Goal: Navigation & Orientation: Go to known website

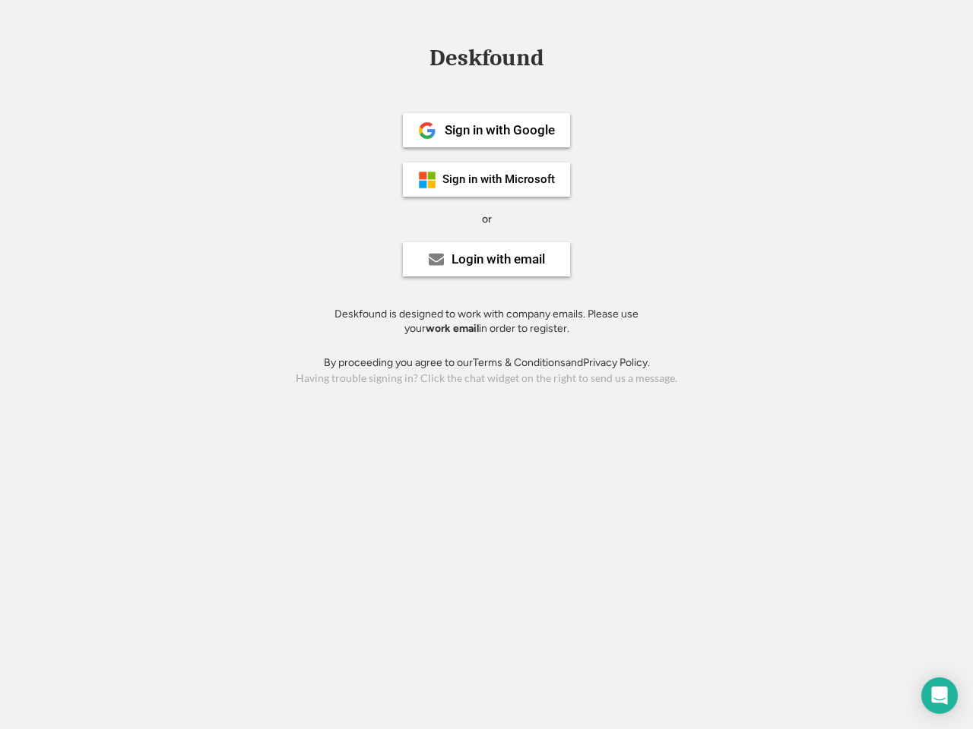
click at [486, 217] on div "or" at bounding box center [487, 219] width 10 height 15
click at [486, 61] on div "Deskfound" at bounding box center [486, 58] width 129 height 24
click at [416, 57] on div "Deskfound" at bounding box center [486, 60] width 973 height 29
click at [486, 61] on div "Deskfound" at bounding box center [486, 58] width 129 height 24
click at [486, 219] on div "or" at bounding box center [487, 219] width 10 height 15
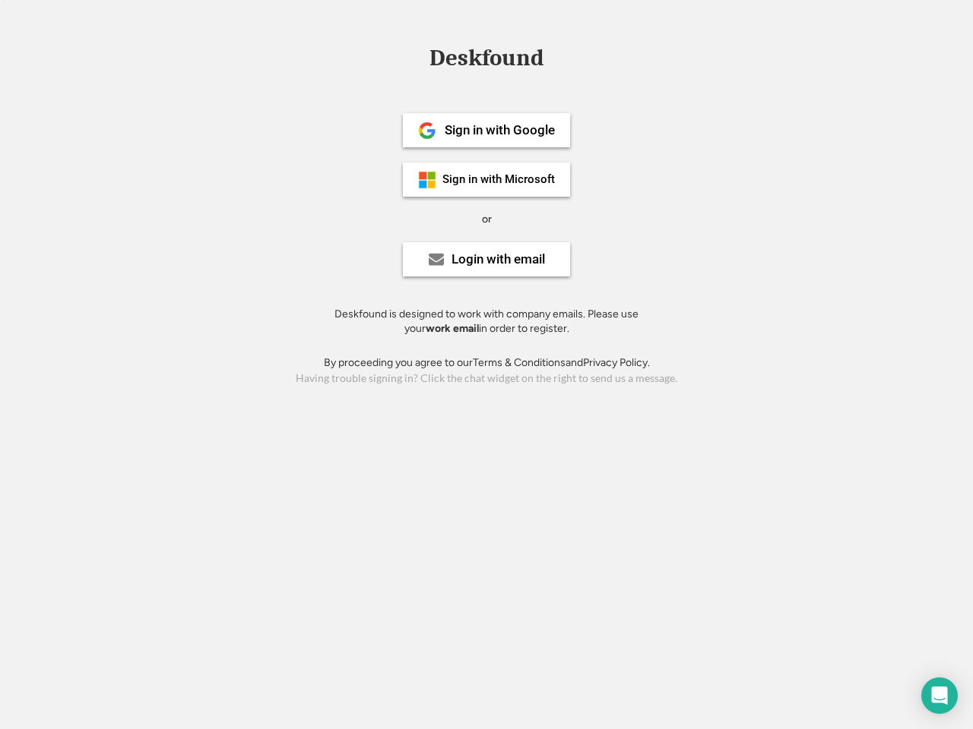
click at [486, 130] on div "Sign in with Google" at bounding box center [499, 130] width 110 height 13
click at [499, 130] on div "Sign in with Google" at bounding box center [499, 130] width 110 height 13
click at [427, 131] on img at bounding box center [427, 131] width 18 height 18
click at [486, 179] on div "Sign in with Microsoft" at bounding box center [498, 179] width 112 height 11
click at [499, 179] on div "Sign in with Microsoft" at bounding box center [498, 179] width 112 height 11
